Goal: Find specific page/section: Find specific page/section

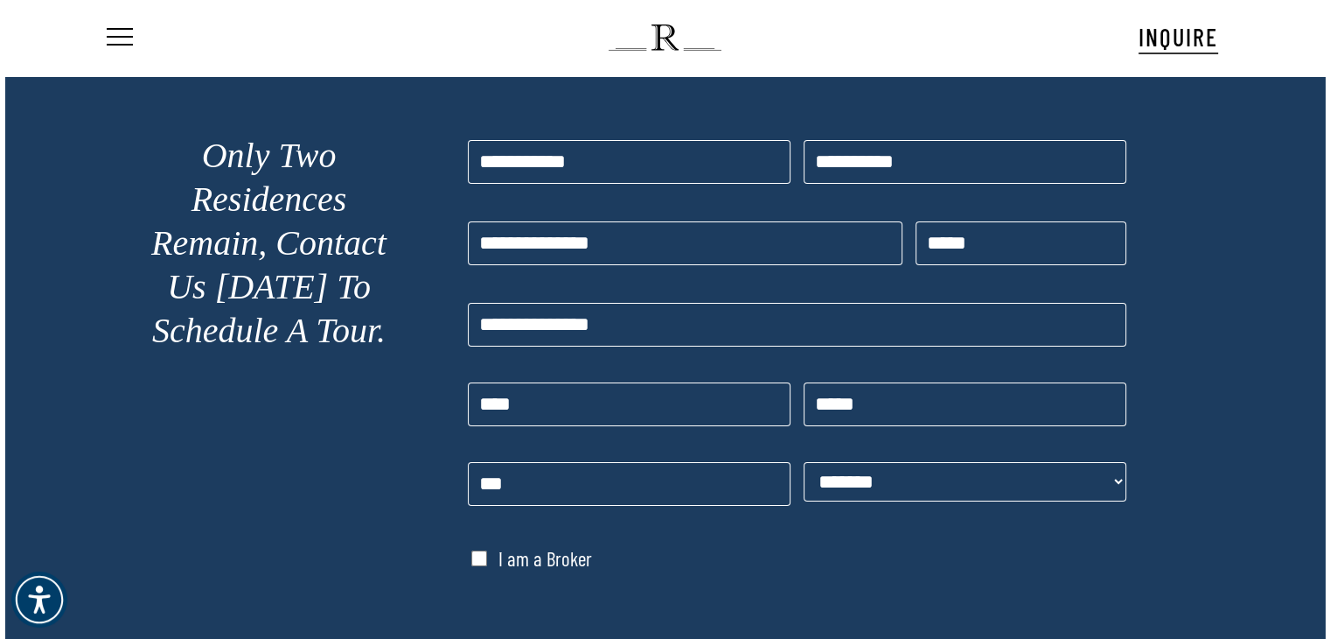
click at [121, 31] on span "Navigation Menu" at bounding box center [119, 37] width 19 height 24
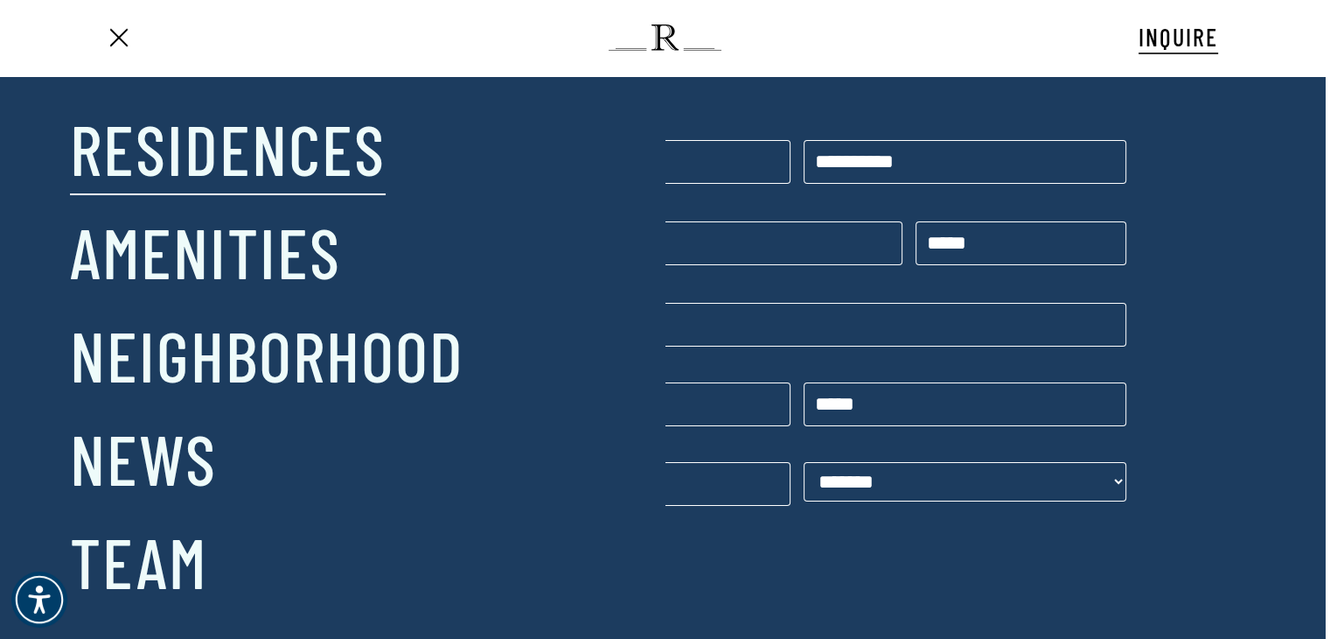
click at [310, 136] on link "Residences" at bounding box center [228, 147] width 316 height 91
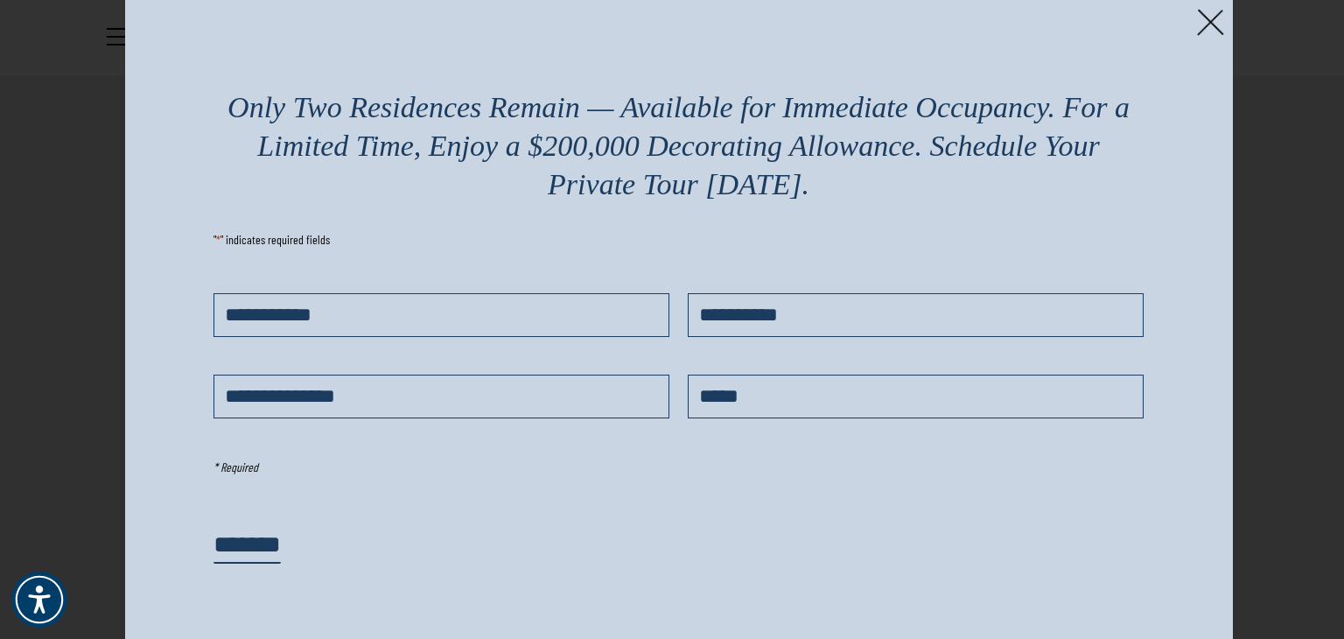
click at [1198, 28] on img at bounding box center [1210, 22] width 27 height 27
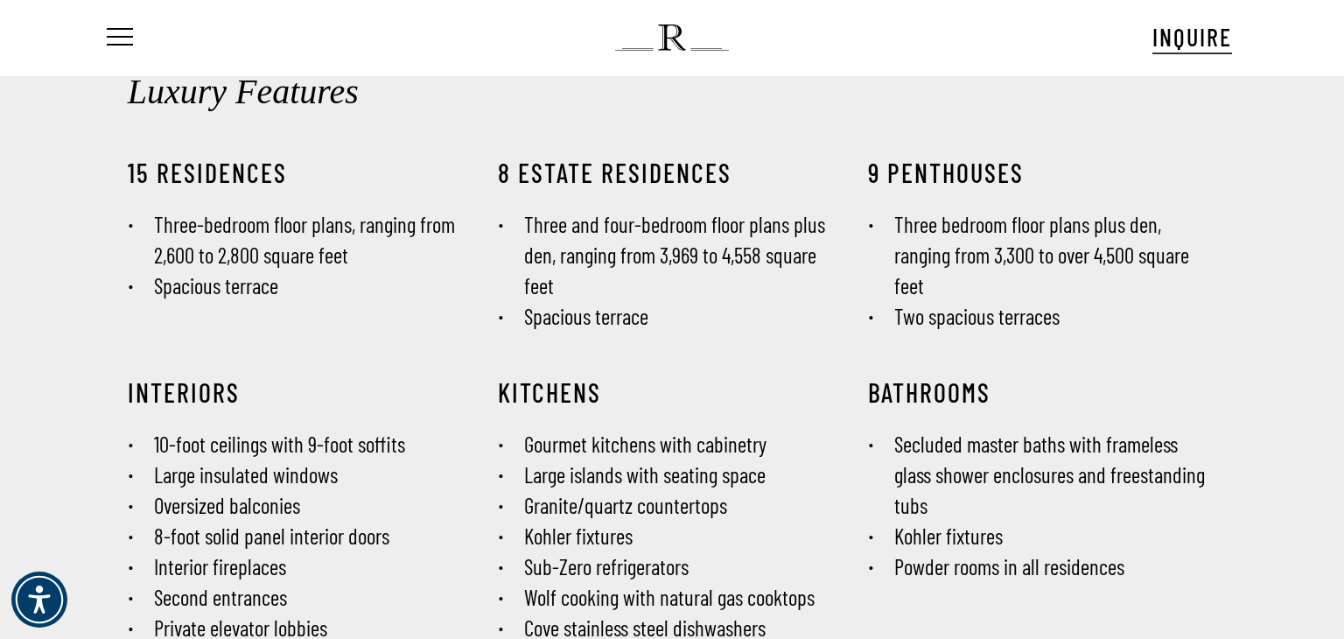
click at [126, 38] on span "Navigation Menu" at bounding box center [119, 37] width 19 height 24
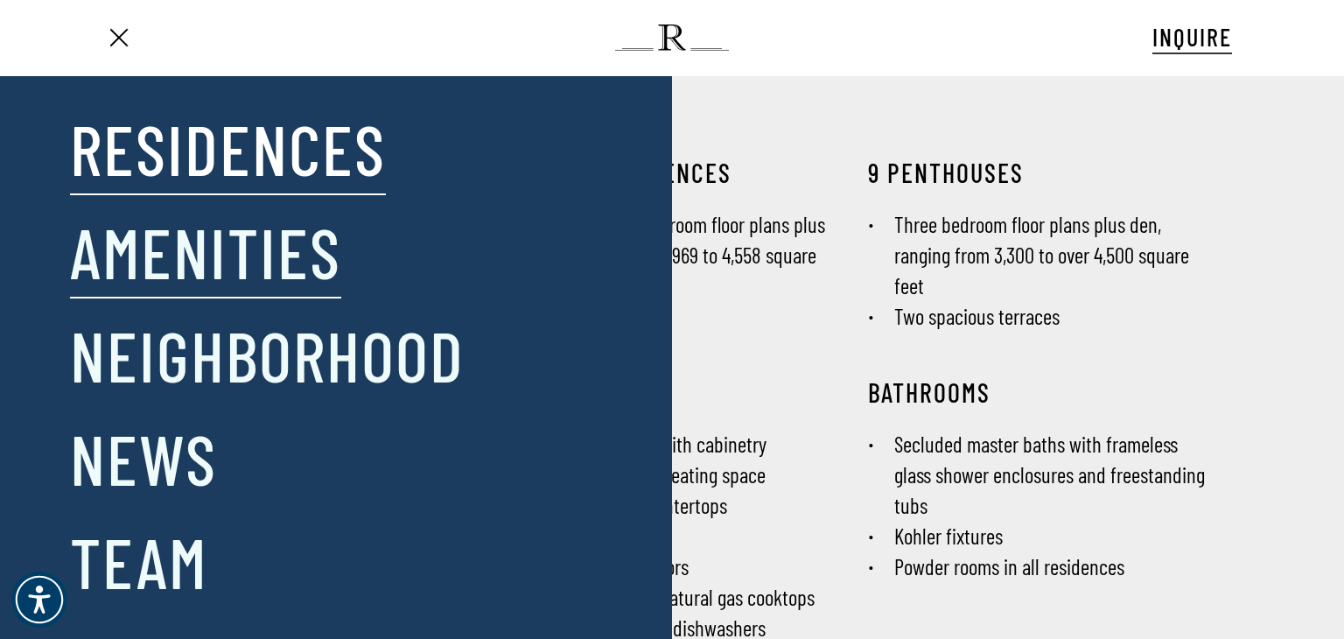
click at [296, 251] on link "Amenities" at bounding box center [205, 251] width 271 height 91
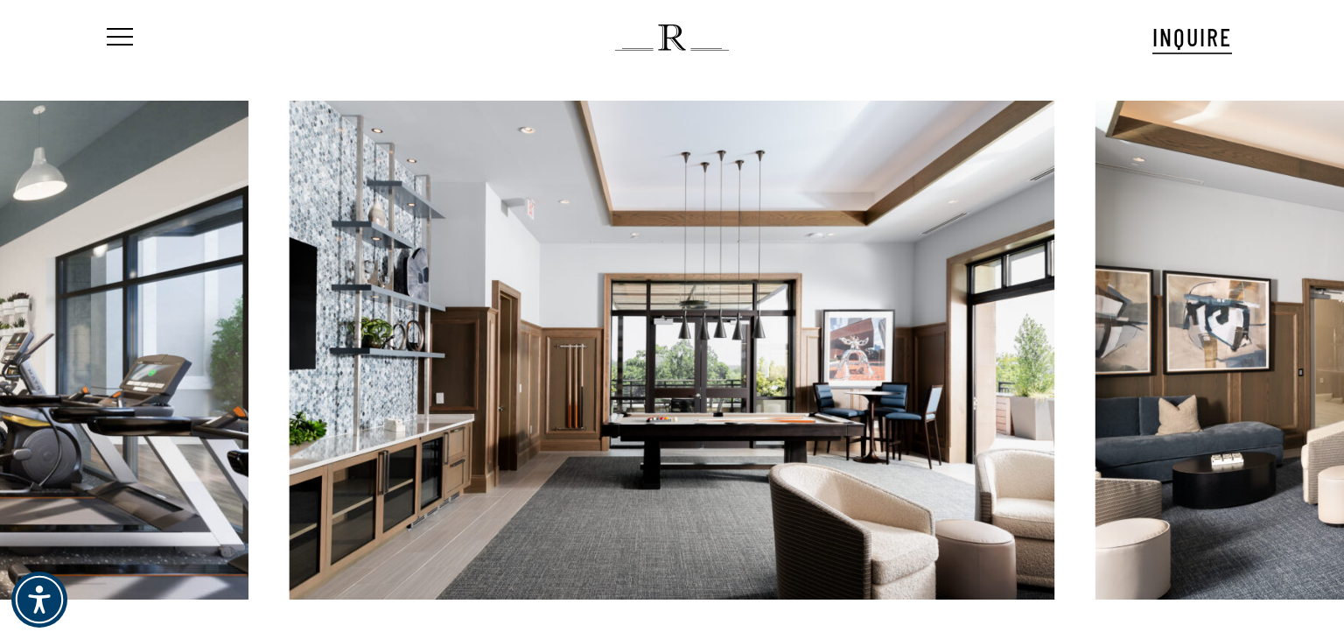
click at [122, 43] on span "Navigation Menu" at bounding box center [119, 37] width 19 height 24
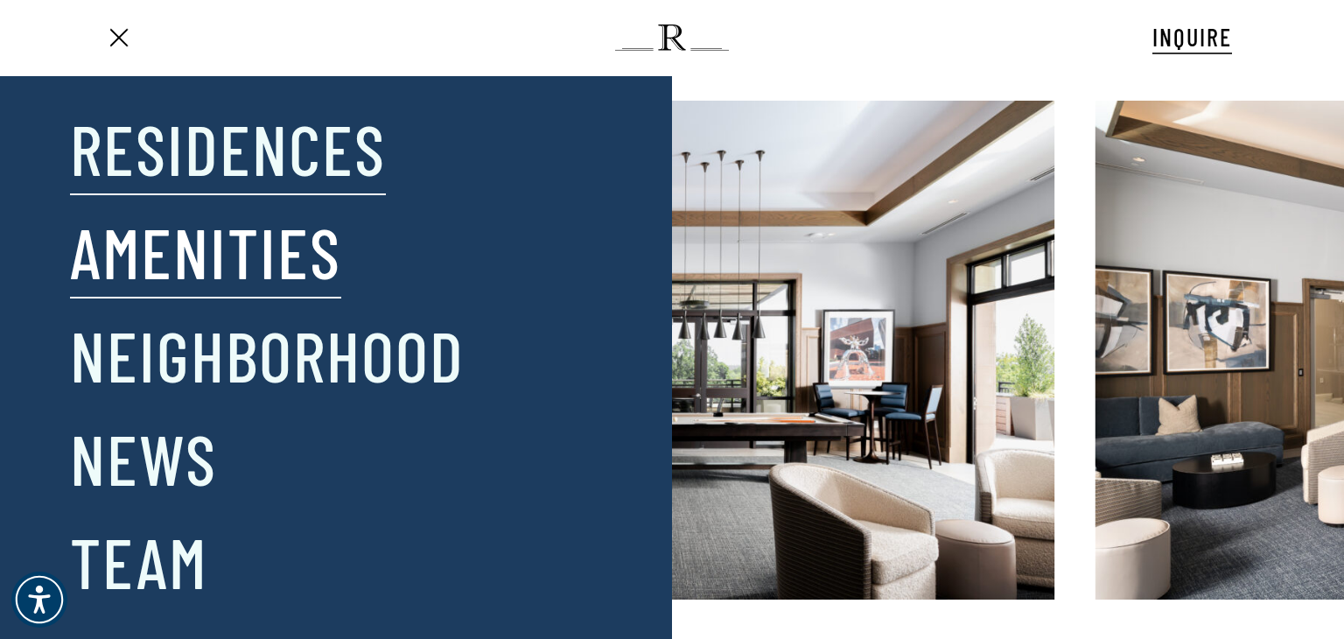
click at [208, 146] on link "Residences" at bounding box center [228, 147] width 316 height 91
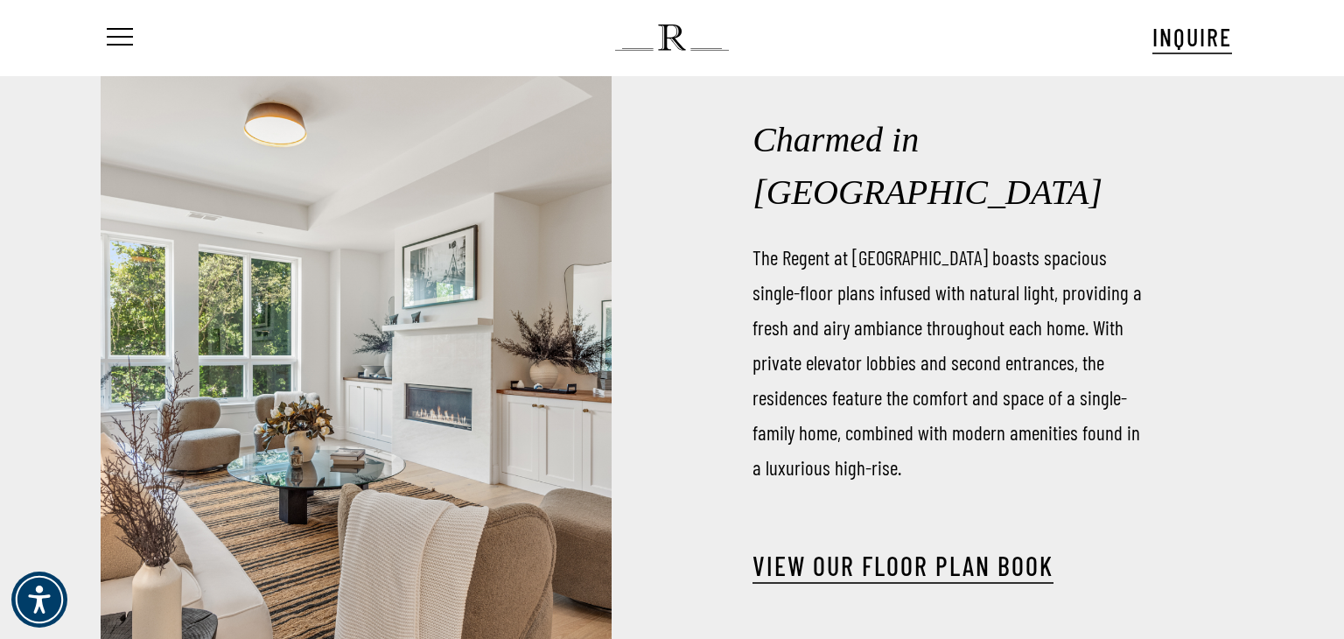
click at [915, 549] on link "View our Floor Plan Book" at bounding box center [902, 564] width 301 height 31
click at [899, 520] on div at bounding box center [946, 528] width 389 height 44
click at [903, 549] on link "View our Floor Plan Book" at bounding box center [902, 564] width 301 height 31
